Goal: Task Accomplishment & Management: Manage account settings

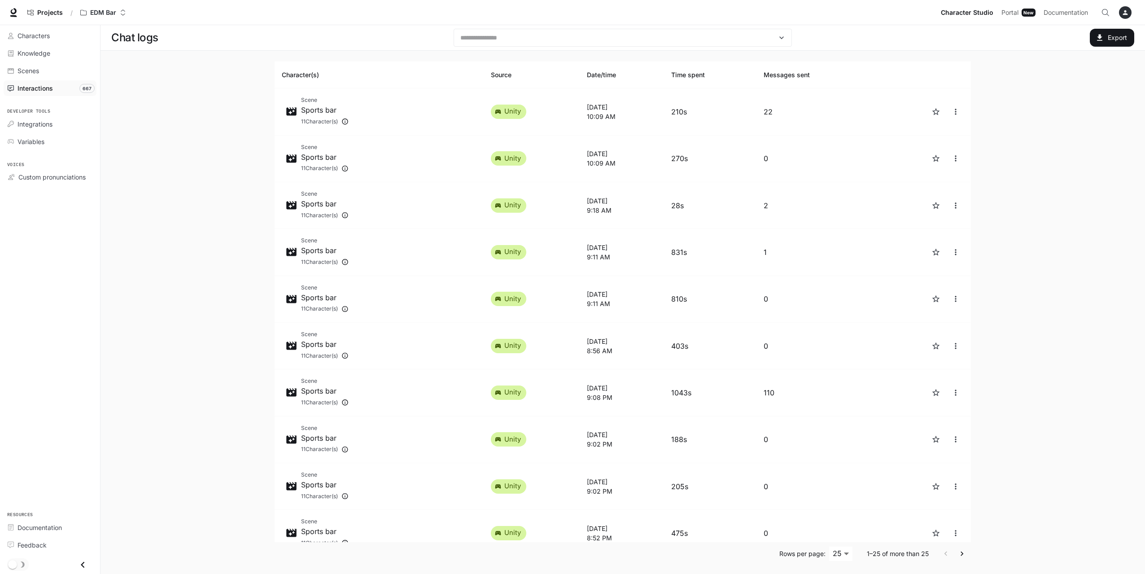
click at [1126, 13] on icon "button" at bounding box center [1125, 12] width 5 height 5
click at [1024, 63] on span "Billing" at bounding box center [1069, 66] width 116 height 9
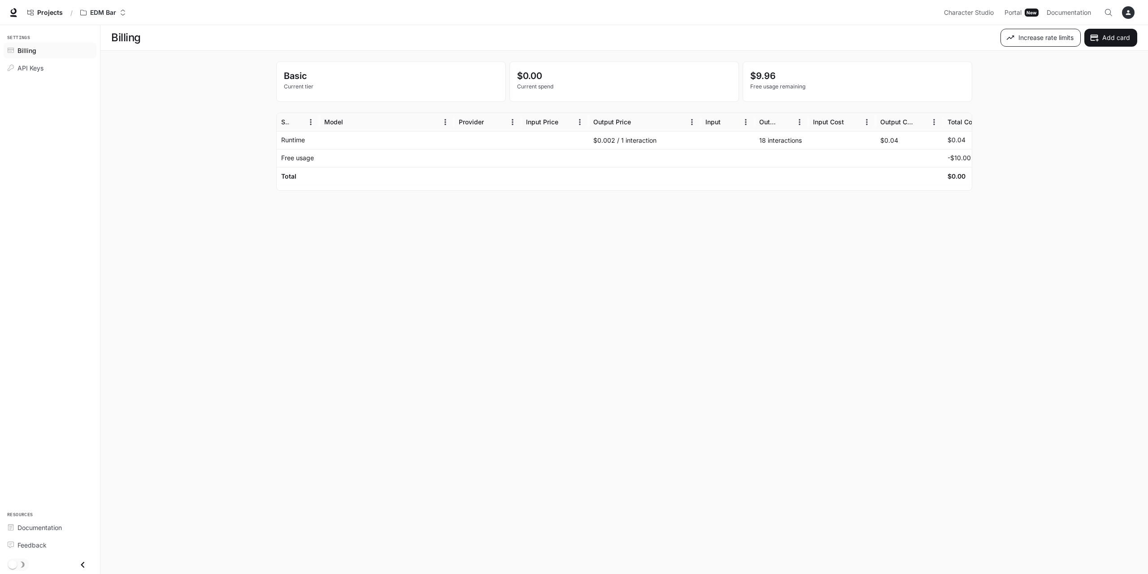
click at [1039, 37] on button "Increase rate limits" at bounding box center [1041, 38] width 80 height 18
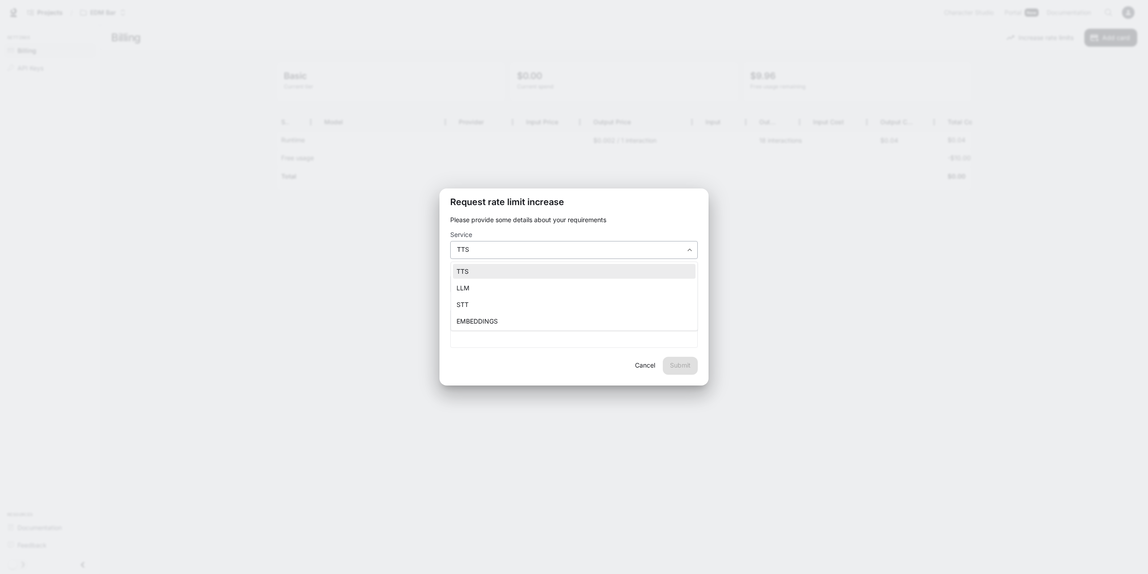
click at [636, 249] on body "**********" at bounding box center [574, 287] width 1148 height 574
click at [665, 197] on div at bounding box center [574, 287] width 1148 height 574
click at [650, 362] on button "Cancel" at bounding box center [645, 366] width 29 height 18
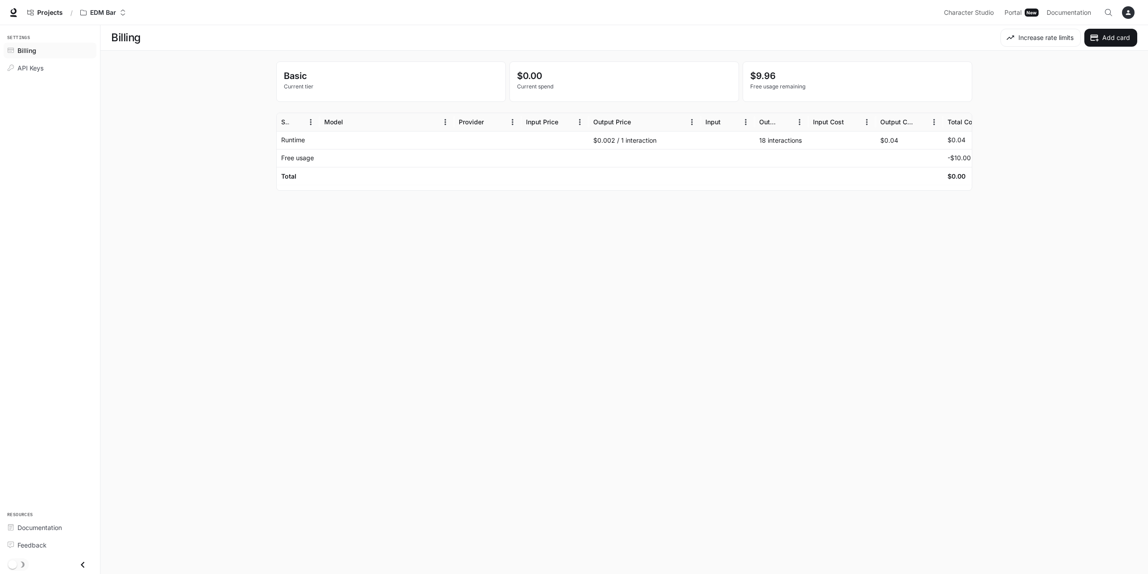
drag, startPoint x: 932, startPoint y: 238, endPoint x: 932, endPoint y: 244, distance: 5.8
click at [932, 240] on main "Billing Increase rate limits Add card Basic Current tier $0.00 Current spend $9…" at bounding box center [624, 299] width 1048 height 549
click at [967, 9] on span "Character Studio" at bounding box center [969, 12] width 50 height 11
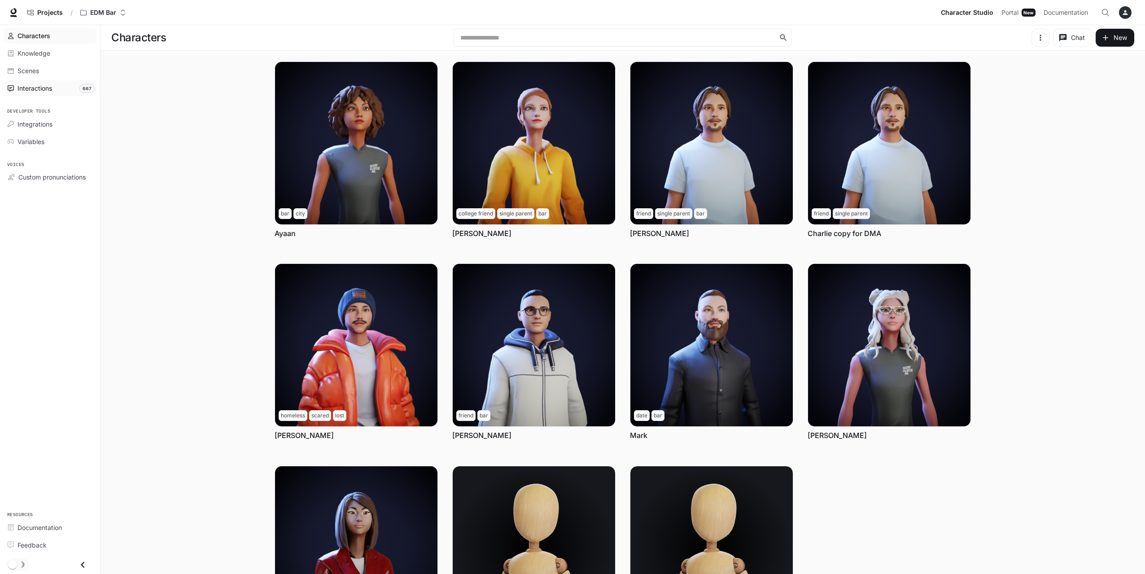
click at [39, 81] on link "Interactions 667" at bounding box center [50, 88] width 93 height 16
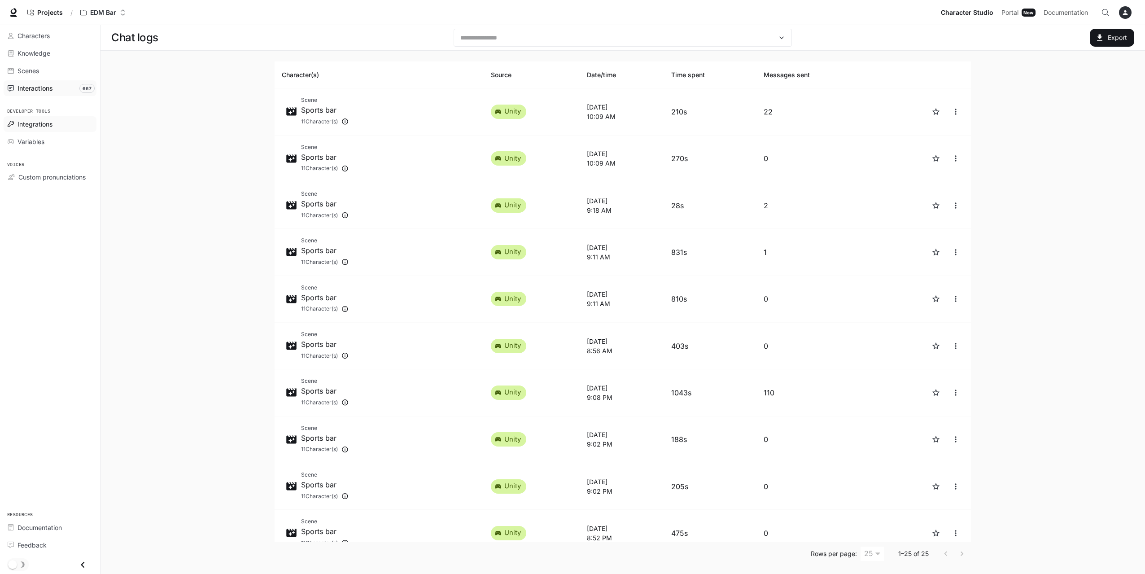
click at [44, 120] on span "Integrations" at bounding box center [34, 123] width 35 height 9
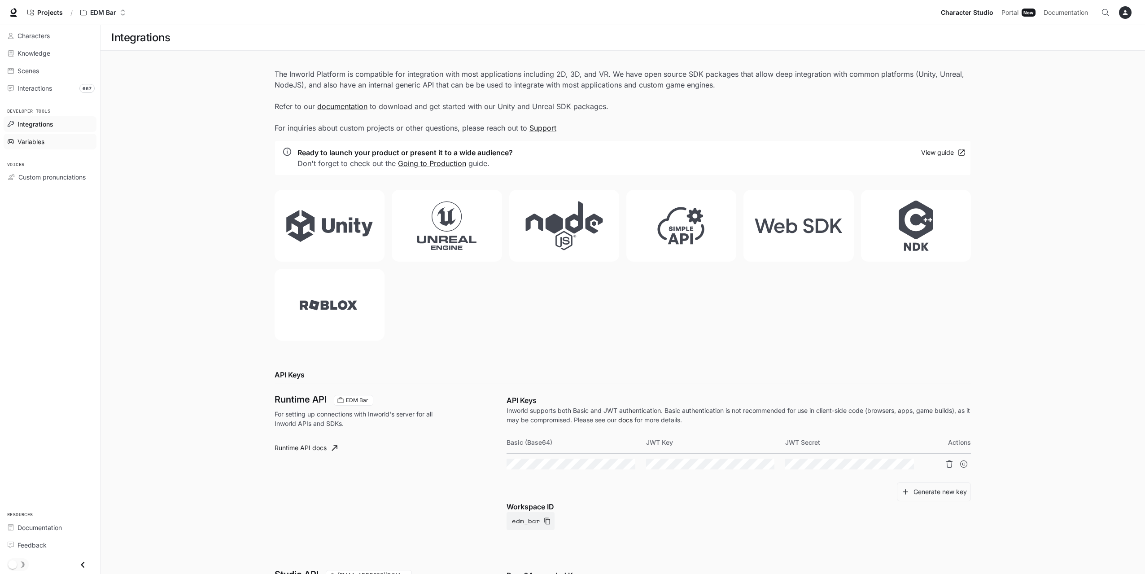
click at [35, 141] on span "Variables" at bounding box center [30, 141] width 27 height 9
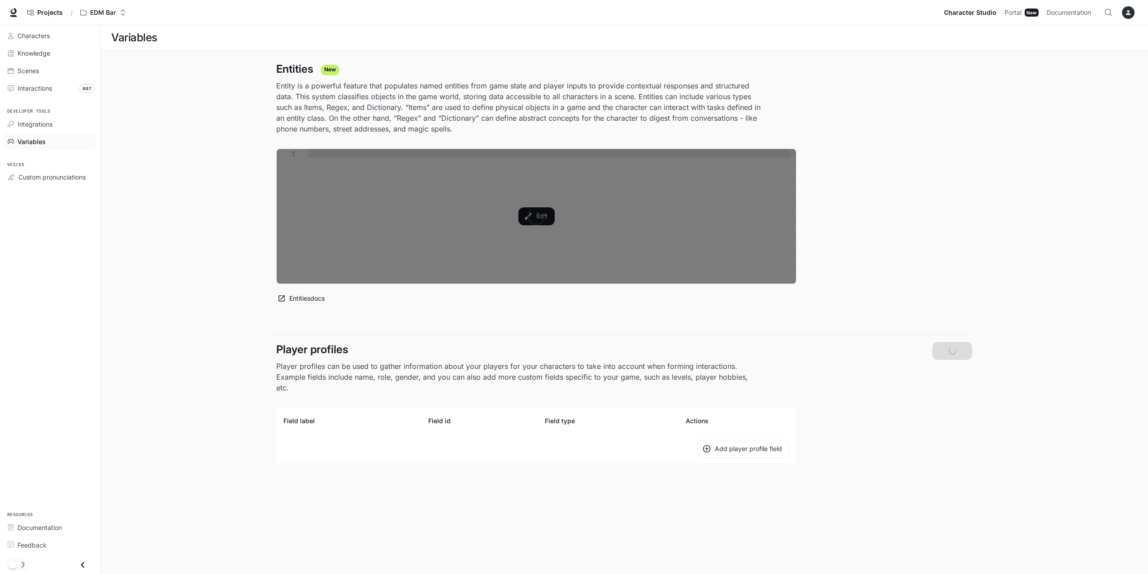
type textarea "**********"
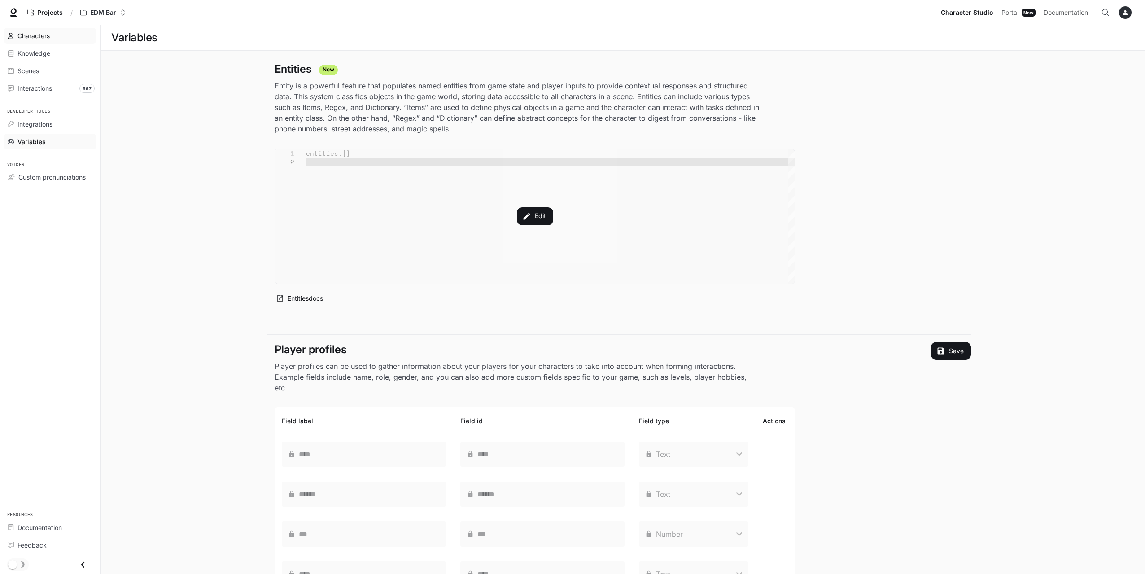
click at [51, 33] on div "Characters" at bounding box center [54, 35] width 75 height 9
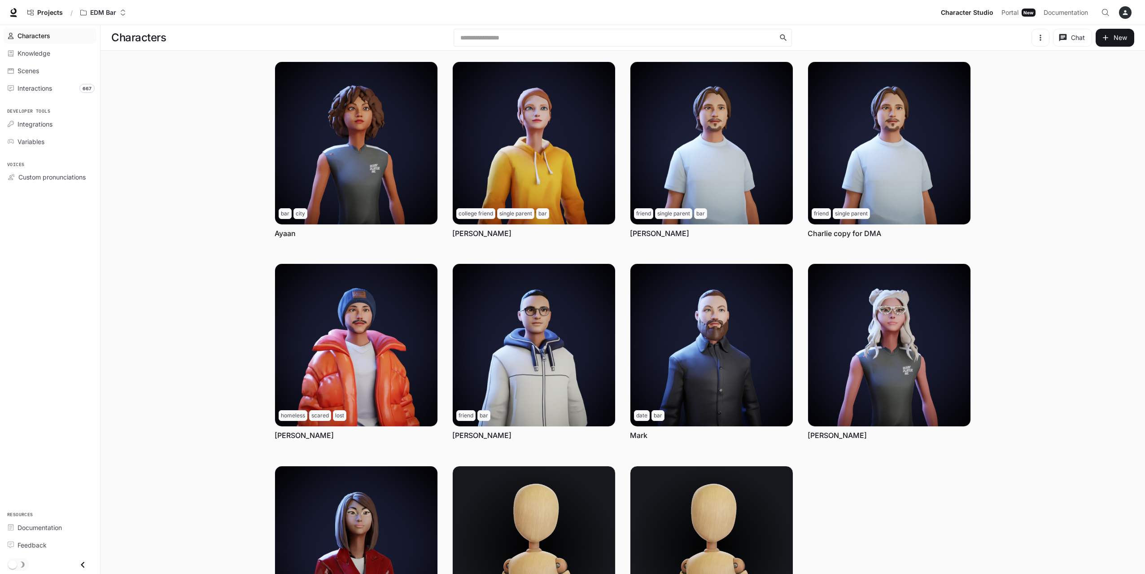
click at [1128, 12] on icon "button" at bounding box center [1125, 12] width 7 height 7
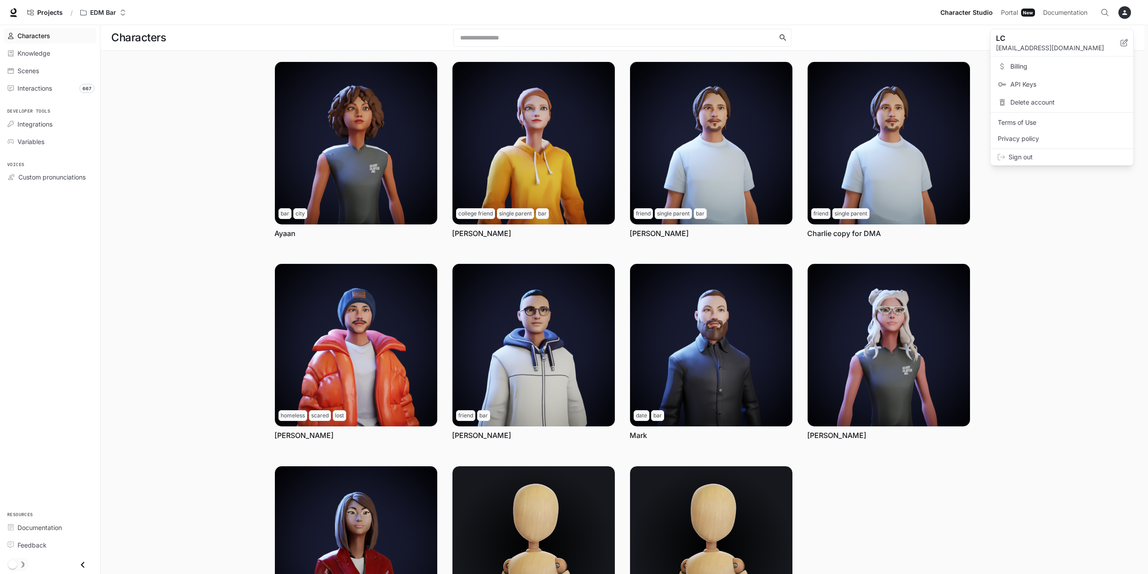
click at [1069, 310] on div at bounding box center [574, 287] width 1148 height 574
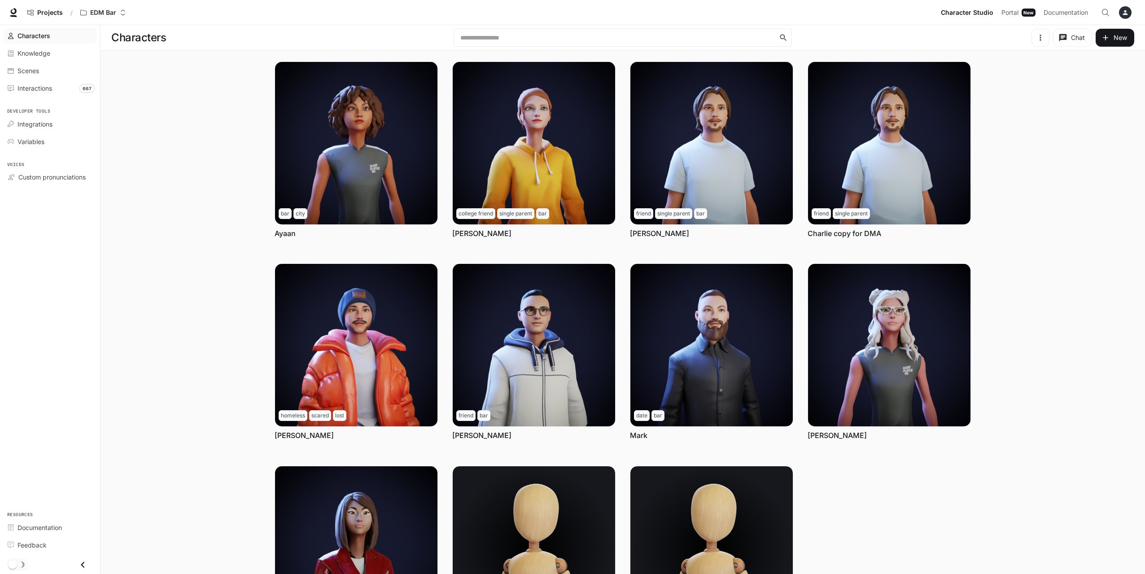
click at [164, 230] on main "Characters ​ Chat New Chat Edit More bar city Ayaan Chat Edit More college frie…" at bounding box center [622, 351] width 1044 height 653
click at [46, 17] on link "Projects" at bounding box center [45, 13] width 44 height 18
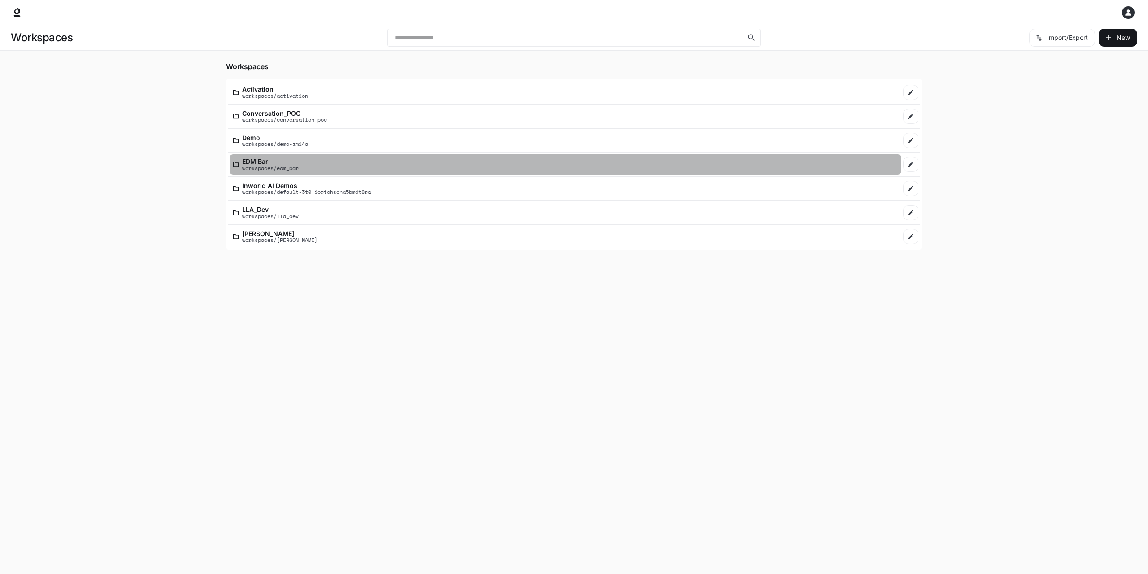
click at [261, 168] on p "workspaces/edm_bar" at bounding box center [270, 168] width 57 height 6
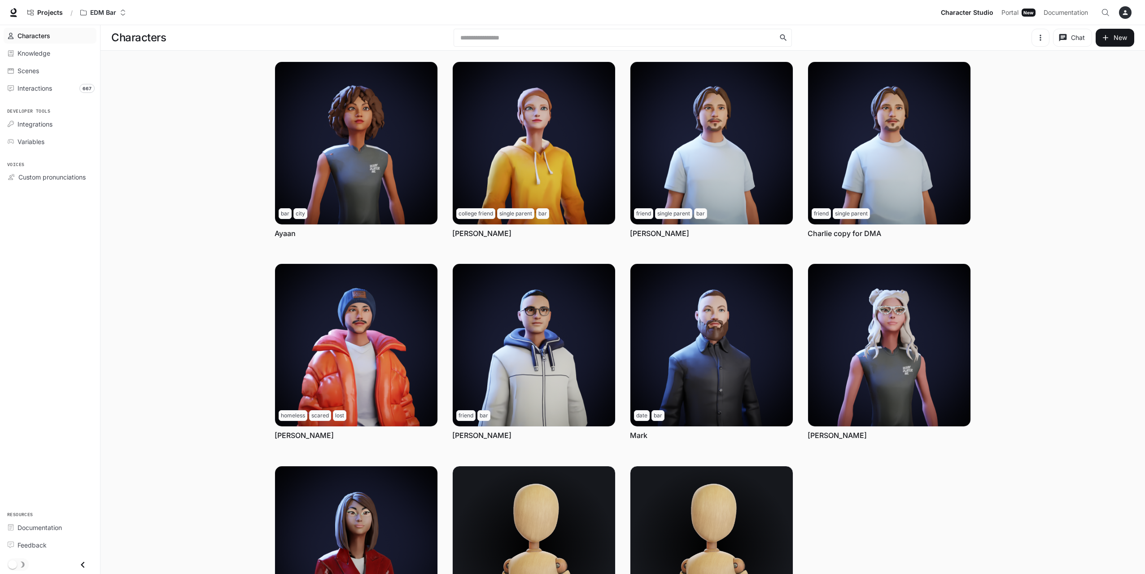
click at [1074, 37] on button "Chat" at bounding box center [1072, 38] width 39 height 18
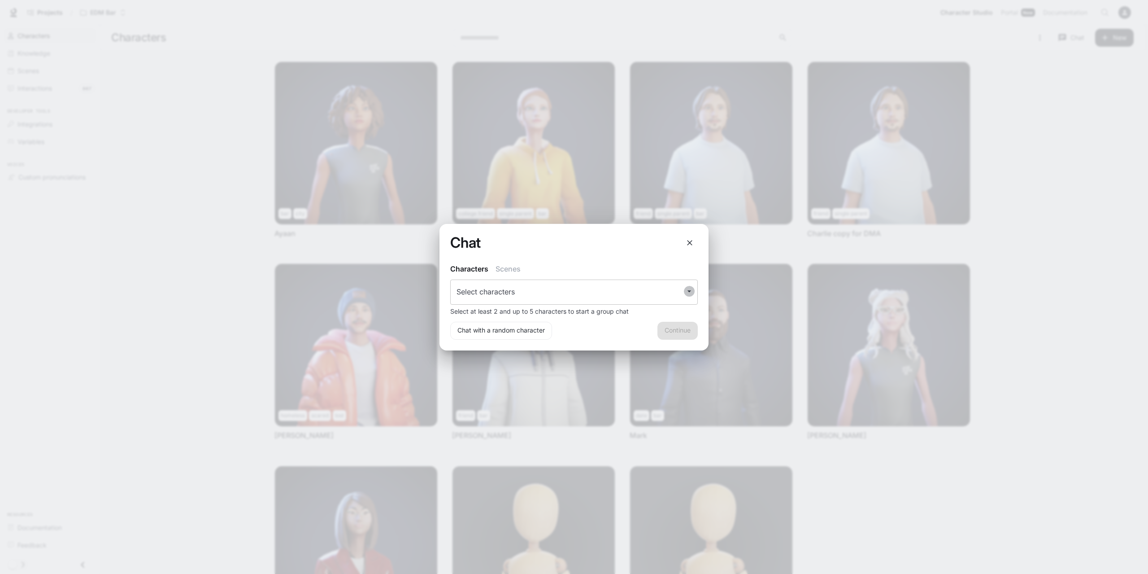
click at [691, 289] on icon "Open" at bounding box center [689, 291] width 9 height 9
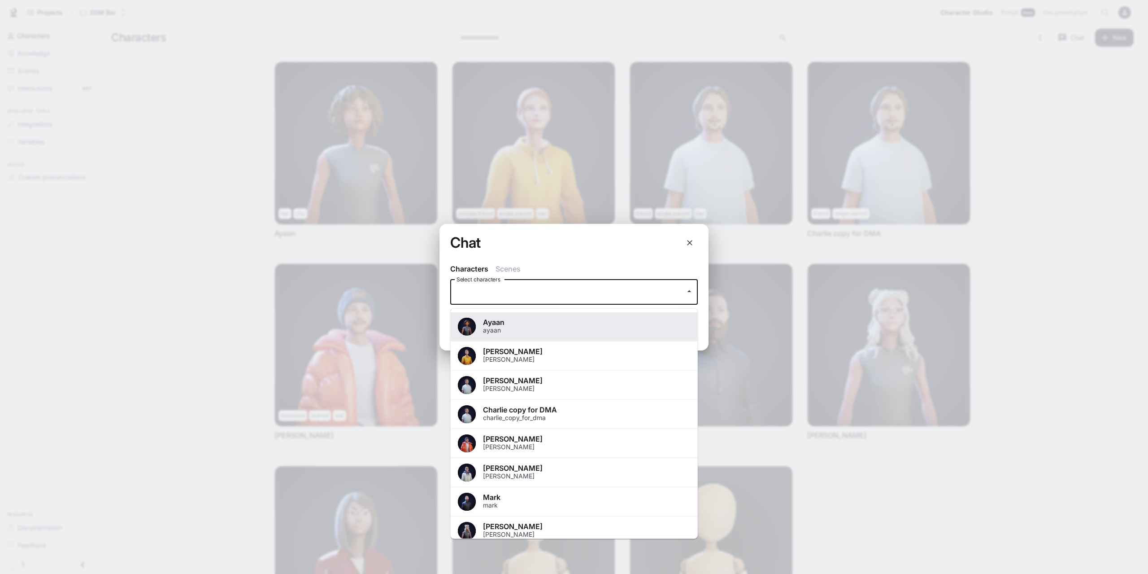
click at [528, 324] on span "Ayaan" at bounding box center [586, 322] width 207 height 7
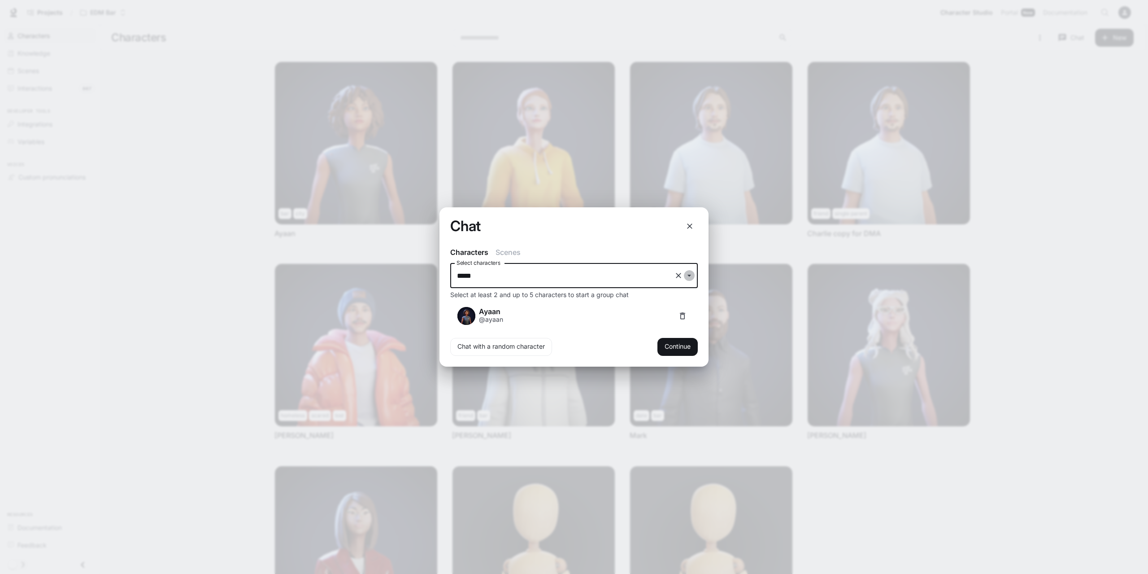
click at [690, 275] on icon "Open" at bounding box center [690, 276] width 4 height 2
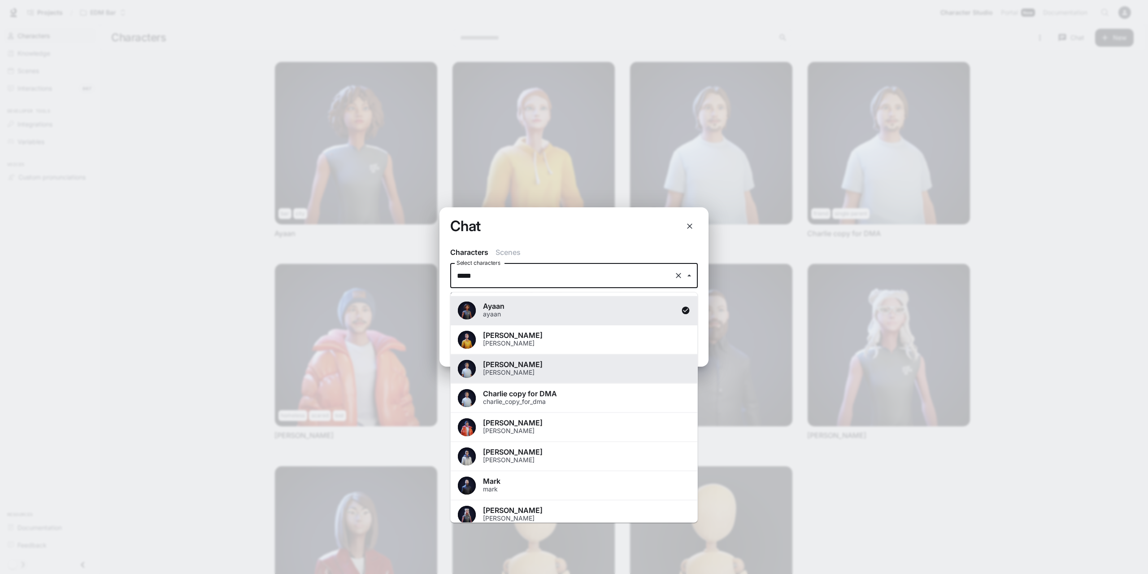
click at [514, 372] on p "[PERSON_NAME]" at bounding box center [586, 372] width 207 height 9
type input "*******"
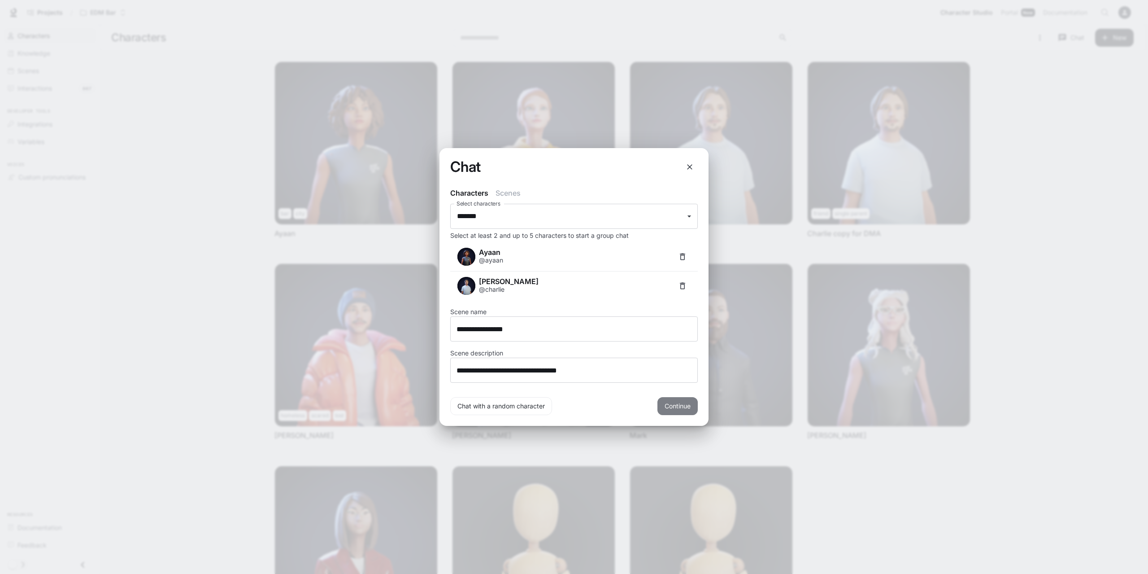
click at [682, 406] on button "Continue" at bounding box center [678, 406] width 40 height 18
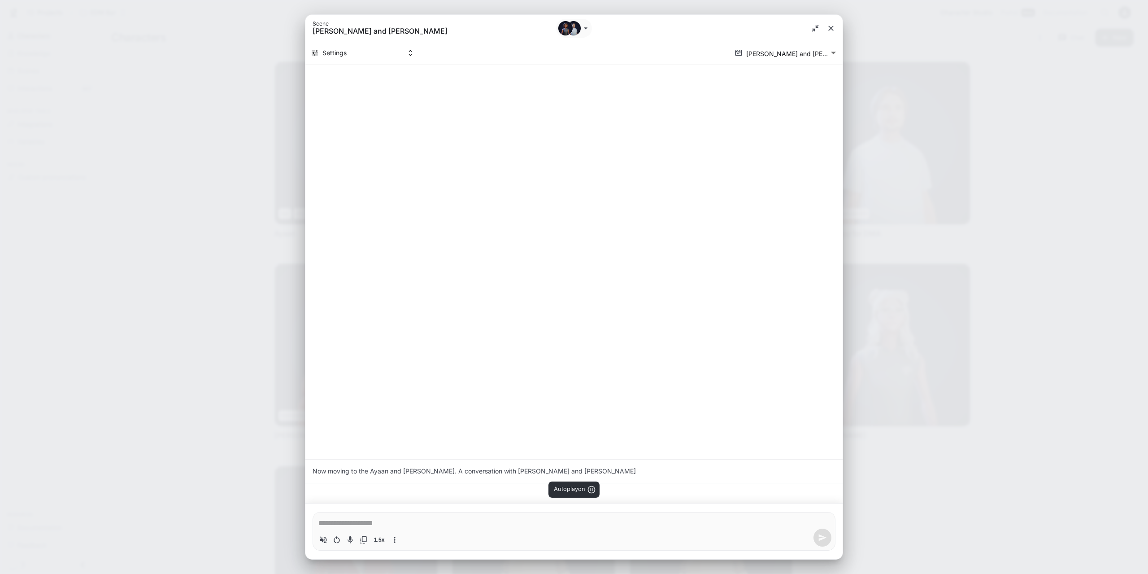
click at [524, 516] on div "*" at bounding box center [574, 522] width 511 height 13
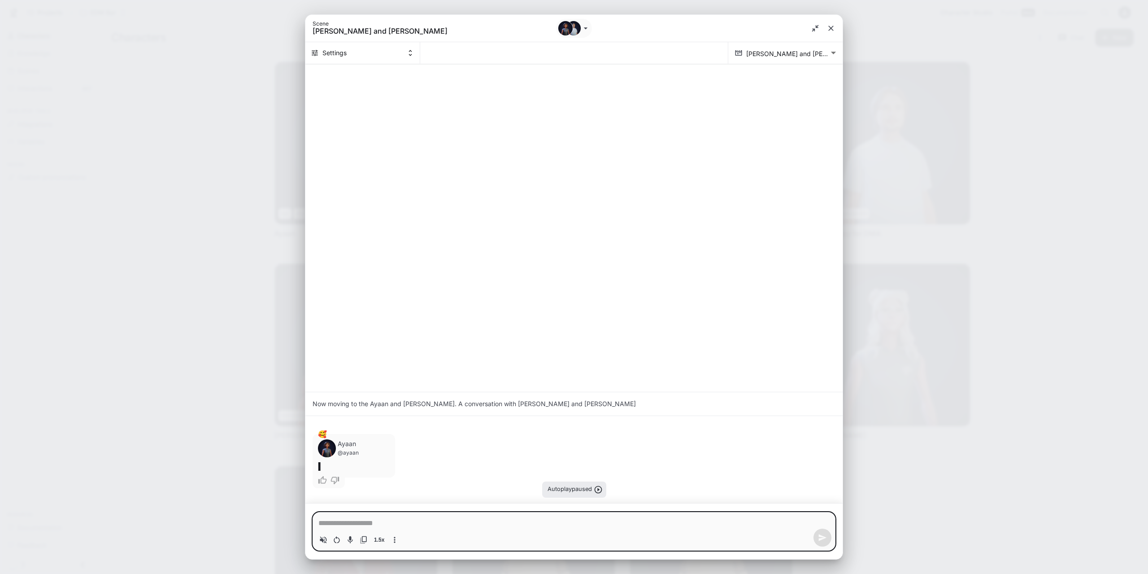
type textarea "*"
type textarea "**********"
type textarea "*"
type textarea "**********"
type textarea "*"
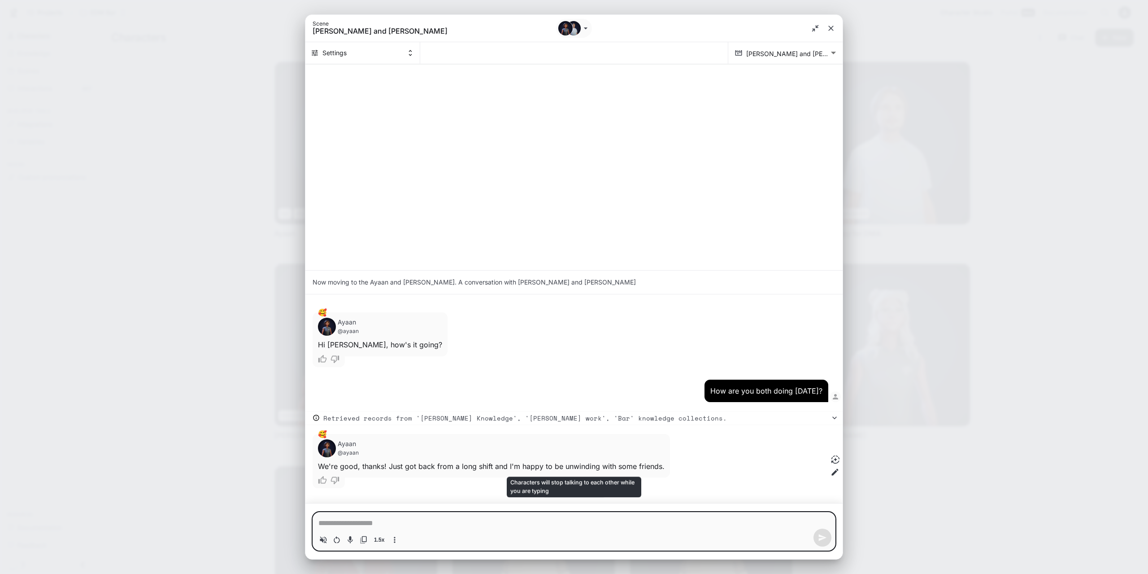
type textarea "*"
click at [834, 27] on icon "close" at bounding box center [831, 28] width 9 height 9
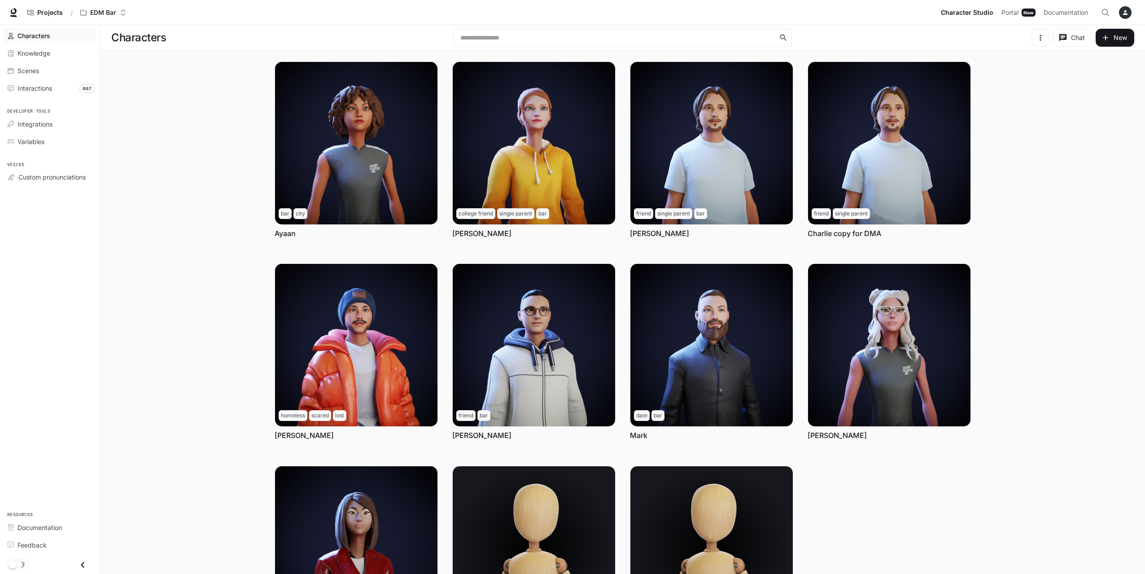
click at [187, 337] on main "Characters ​ Chat New Chat Edit More bar city Ayaan Chat Edit More college frie…" at bounding box center [622, 351] width 1044 height 653
click at [218, 162] on main "Characters ​ Chat New Chat Edit More bar city Ayaan Chat Edit More college frie…" at bounding box center [622, 351] width 1044 height 653
click at [175, 162] on main "Characters ​ Chat New Chat Edit More bar city Ayaan Chat Edit More college frie…" at bounding box center [622, 351] width 1044 height 653
click at [42, 88] on span "Interactions" at bounding box center [34, 87] width 35 height 9
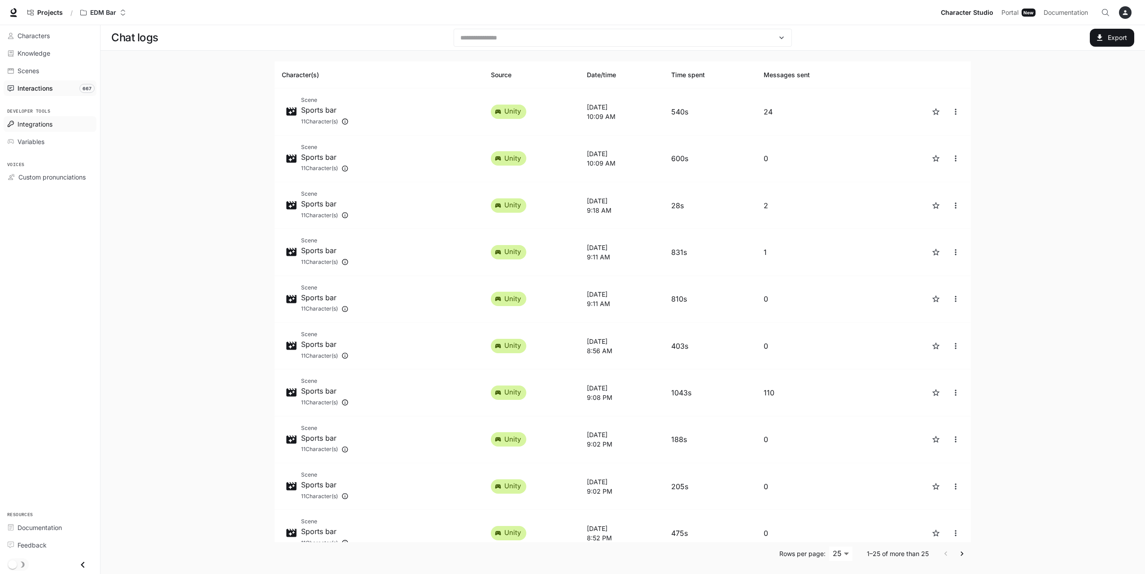
click at [45, 120] on span "Integrations" at bounding box center [34, 123] width 35 height 9
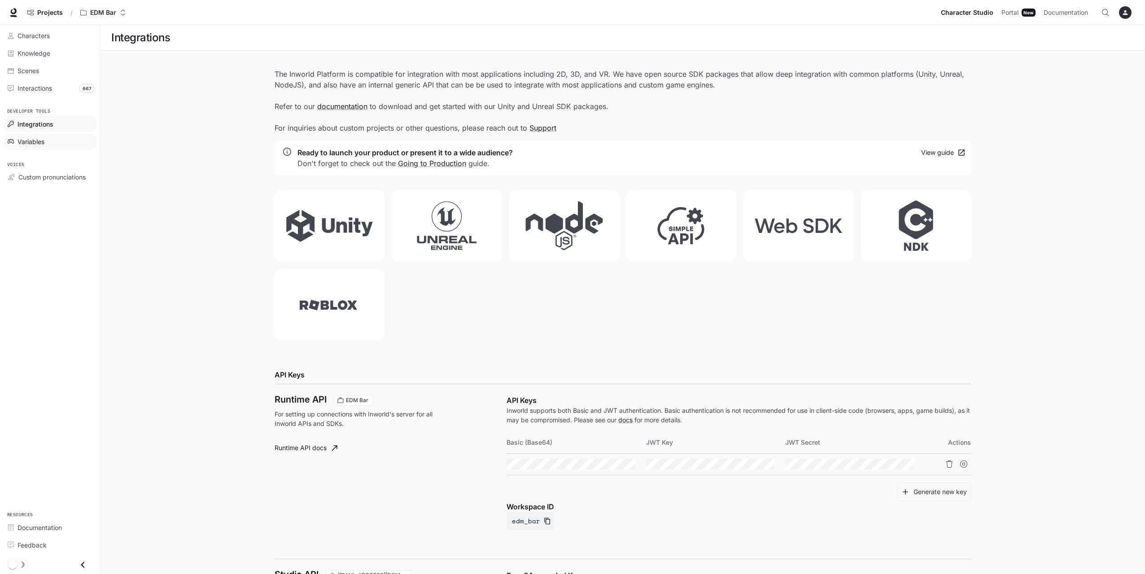
click at [38, 137] on span "Variables" at bounding box center [30, 141] width 27 height 9
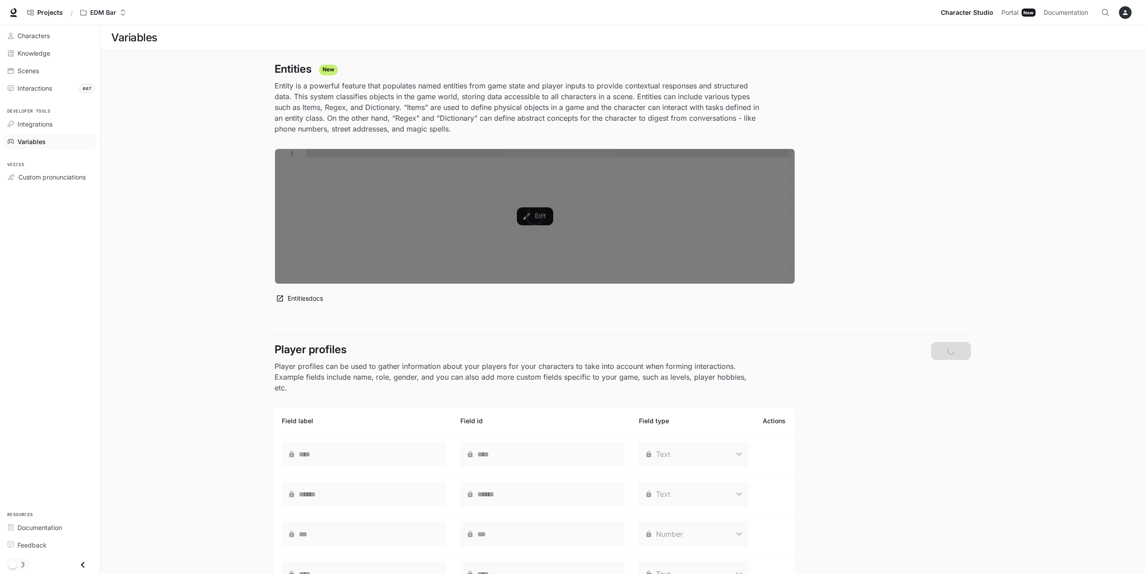
type textarea "**********"
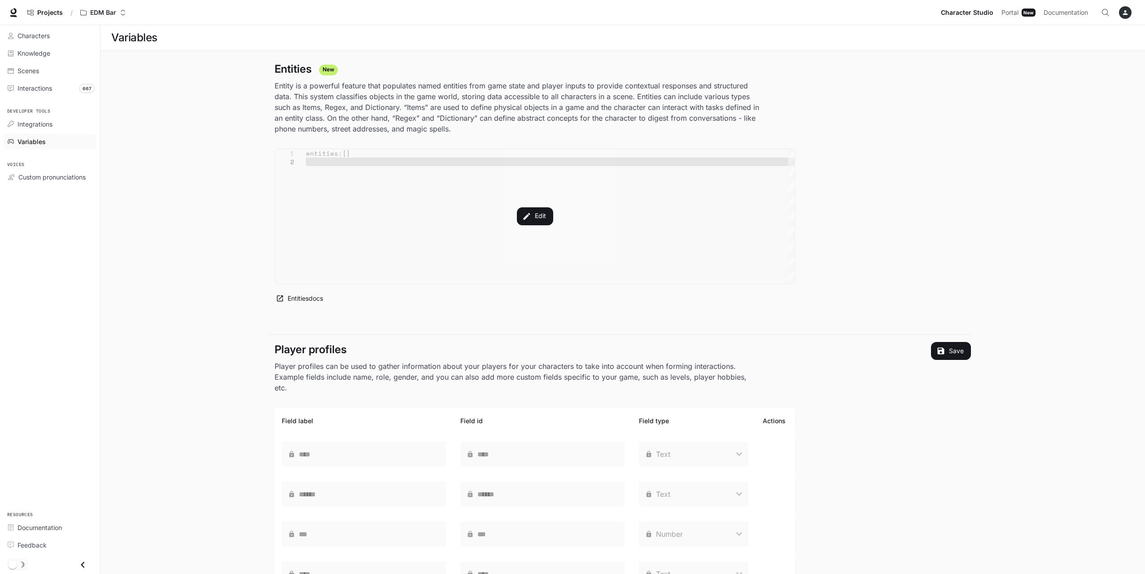
drag, startPoint x: 1081, startPoint y: 166, endPoint x: 951, endPoint y: 141, distance: 132.5
click at [1081, 166] on main "**********" at bounding box center [622, 363] width 1044 height 677
click at [1125, 17] on div "button" at bounding box center [1125, 12] width 13 height 13
click at [1025, 84] on span "API Keys" at bounding box center [1069, 84] width 116 height 9
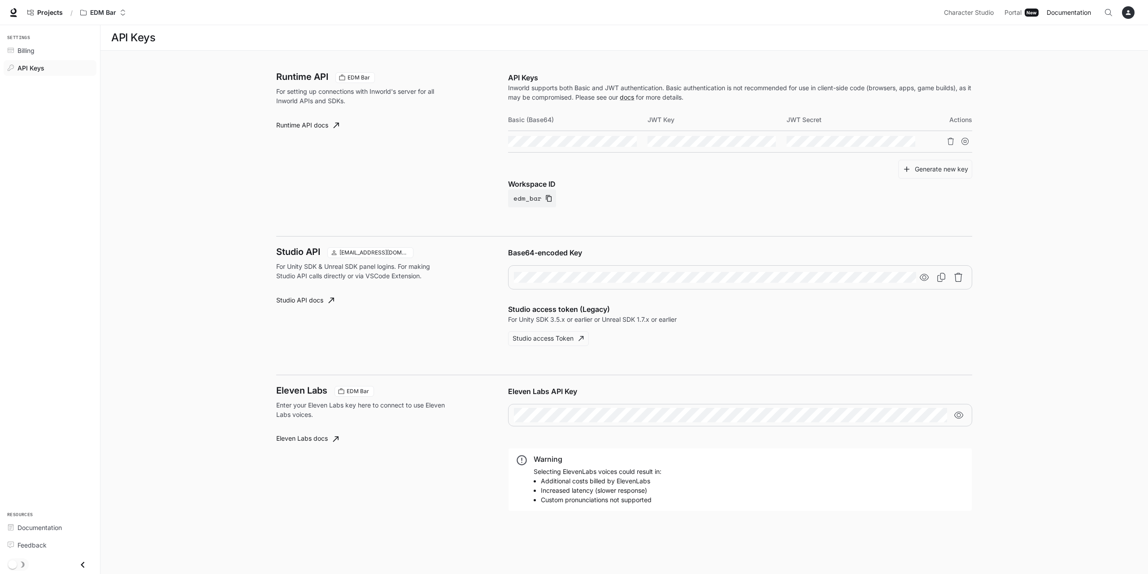
click at [1069, 11] on span "Documentation" at bounding box center [1069, 12] width 44 height 11
